Goal: Task Accomplishment & Management: Use online tool/utility

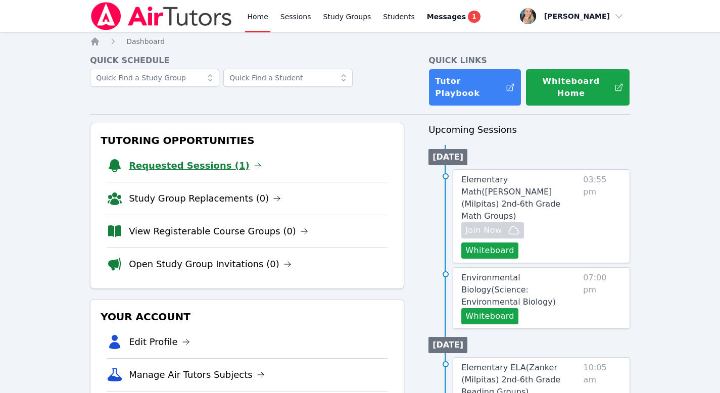
click at [196, 160] on link "Requested Sessions (1)" at bounding box center [195, 166] width 133 height 14
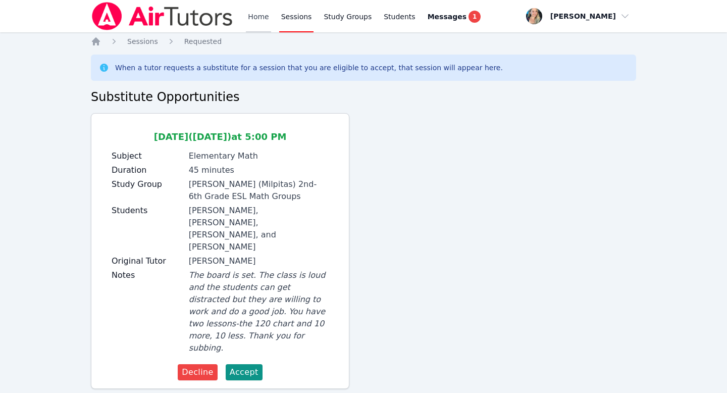
click at [251, 20] on link "Home" at bounding box center [258, 16] width 25 height 32
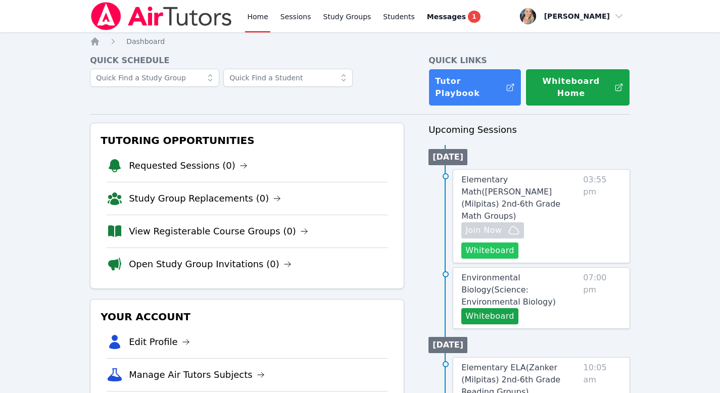
click at [489, 242] on button "Whiteboard" at bounding box center [489, 250] width 57 height 16
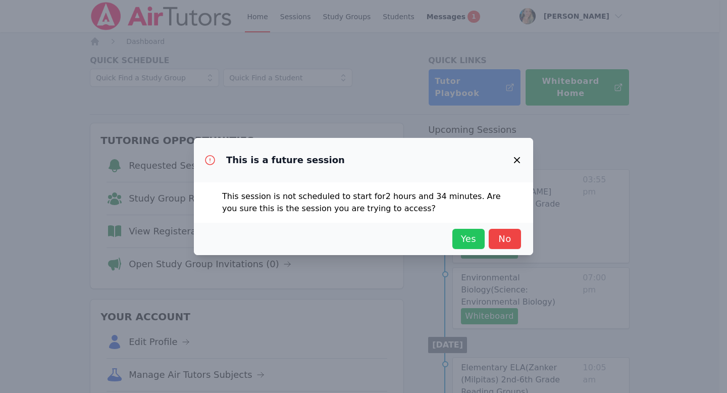
click at [460, 237] on span "Yes" at bounding box center [469, 239] width 22 height 14
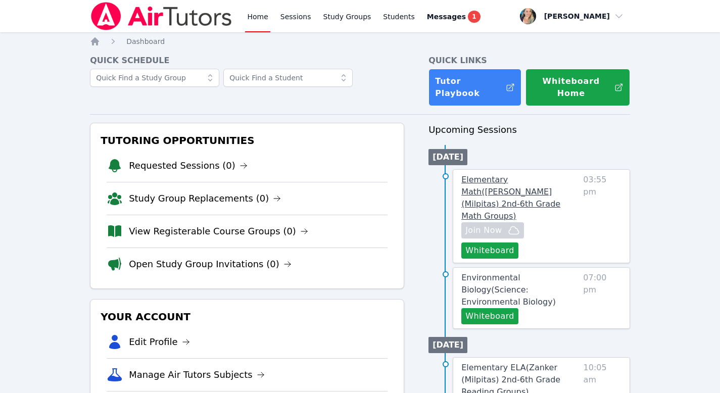
click at [492, 176] on link "Elementary Math ( [PERSON_NAME] (Milpitas) 2nd-6th Grade Math Groups )" at bounding box center [520, 198] width 118 height 48
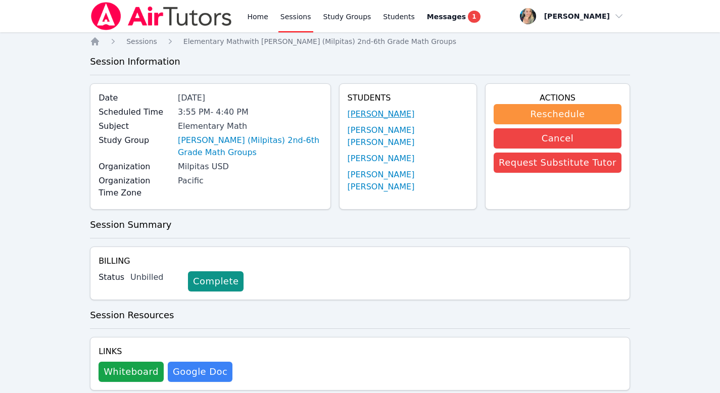
click at [415, 113] on link "[PERSON_NAME]" at bounding box center [381, 114] width 67 height 12
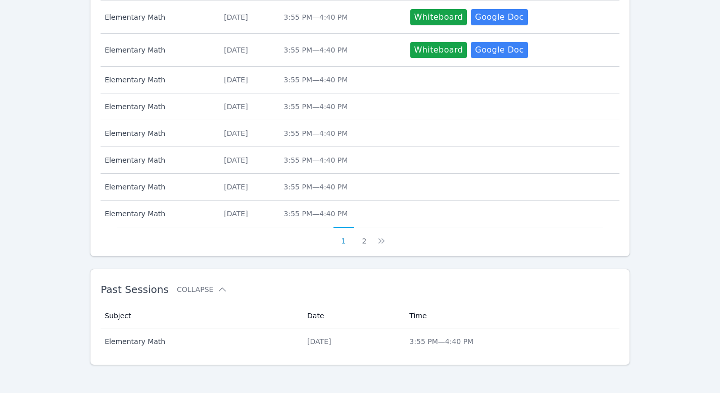
scroll to position [419, 0]
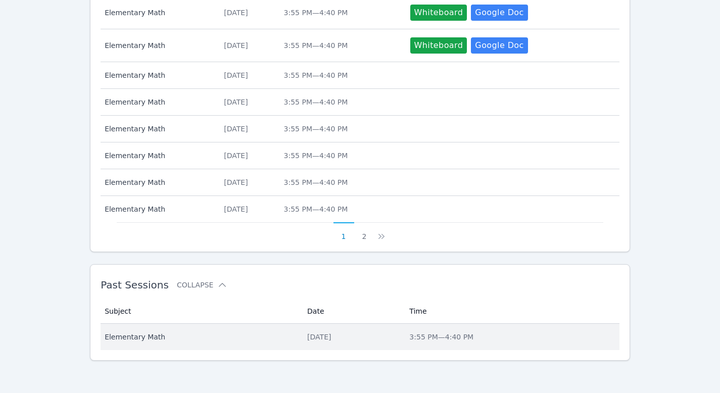
click at [307, 335] on div "[DATE]" at bounding box center [352, 337] width 90 height 10
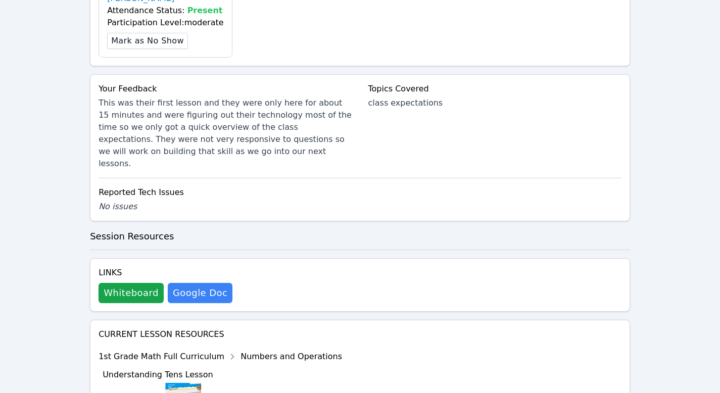
scroll to position [489, 0]
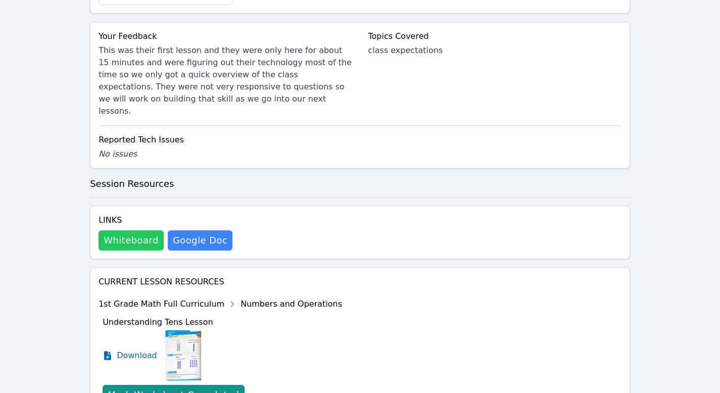
click at [146, 230] on button "Whiteboard" at bounding box center [130, 240] width 65 height 20
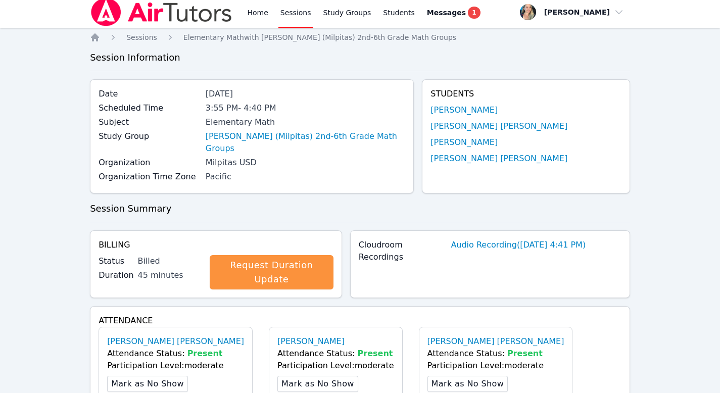
scroll to position [0, 0]
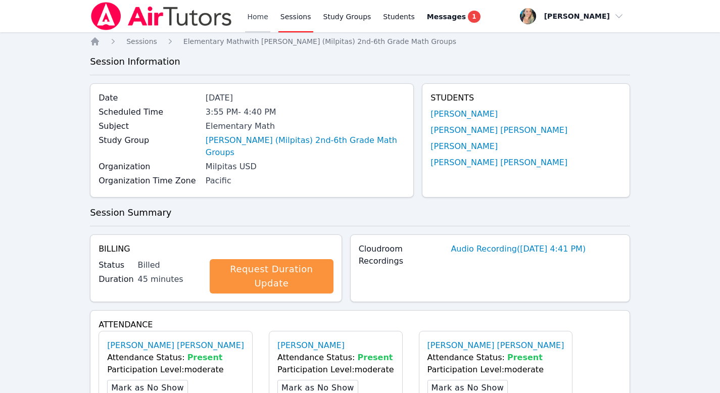
click at [268, 14] on link "Home" at bounding box center [257, 16] width 25 height 32
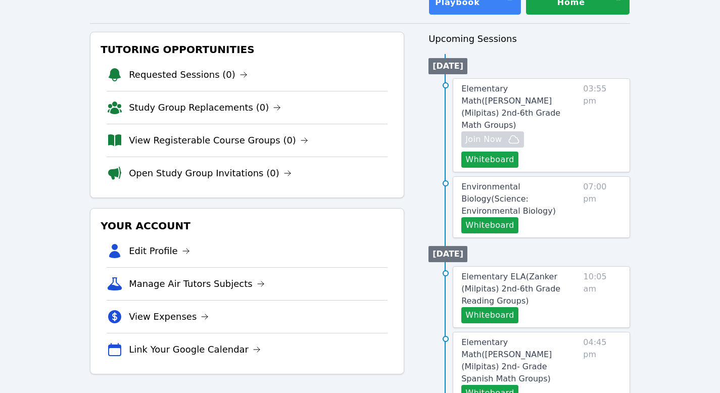
scroll to position [90, 0]
